Goal: Information Seeking & Learning: Stay updated

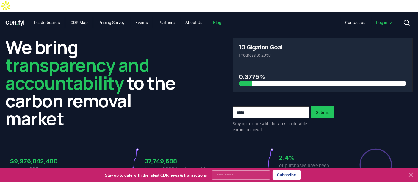
click at [222, 17] on link "Blog" at bounding box center [217, 22] width 18 height 11
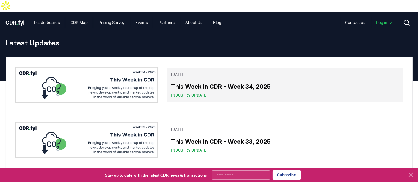
click at [189, 82] on h3 "This Week in CDR - Week 34, 2025" at bounding box center [285, 86] width 228 height 9
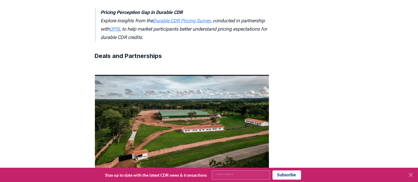
scroll to position [402, 0]
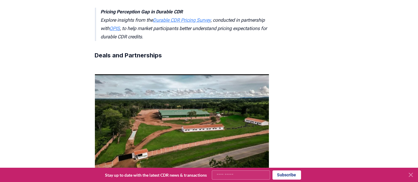
drag, startPoint x: 92, startPoint y: 63, endPoint x: 244, endPoint y: 62, distance: 152.6
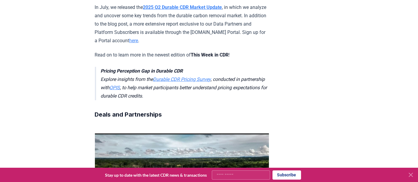
scroll to position [333, 0]
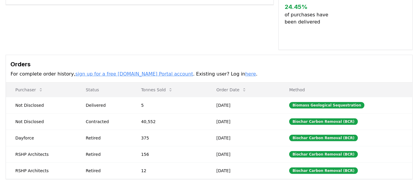
scroll to position [179, 0]
